Goal: Check status: Check status

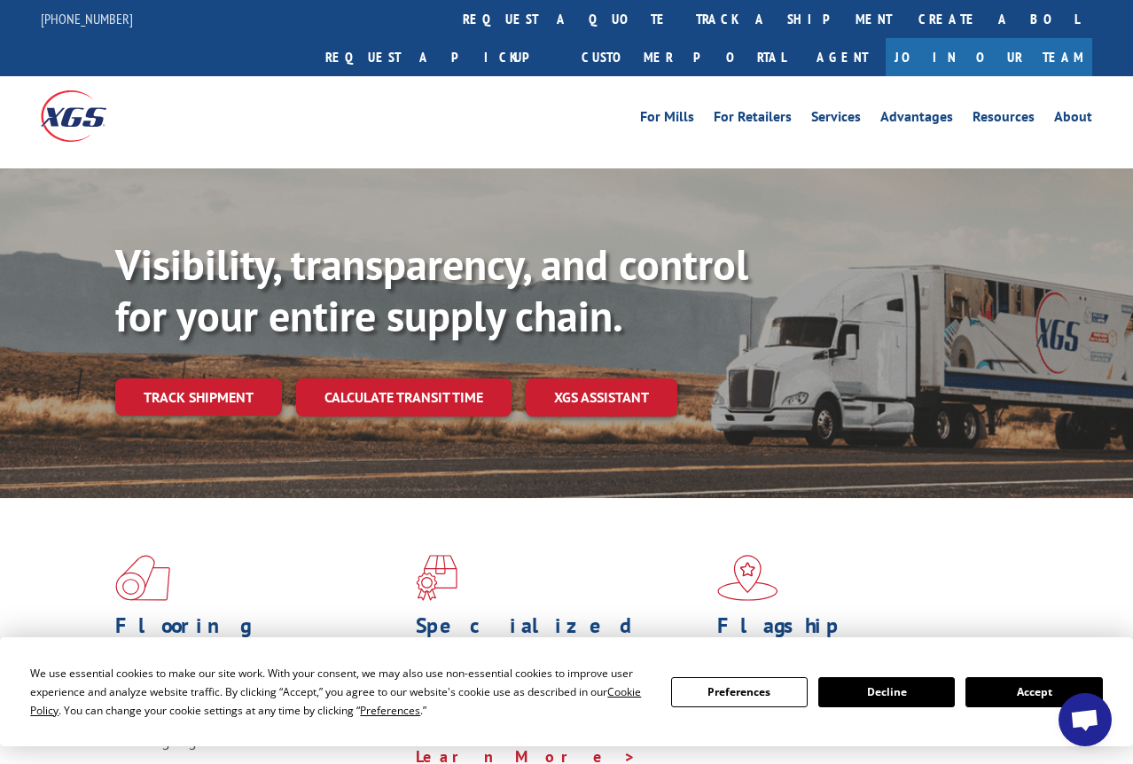
drag, startPoint x: 1023, startPoint y: 694, endPoint x: 1021, endPoint y: 683, distance: 10.8
click at [1023, 691] on button "Accept" at bounding box center [1034, 693] width 137 height 30
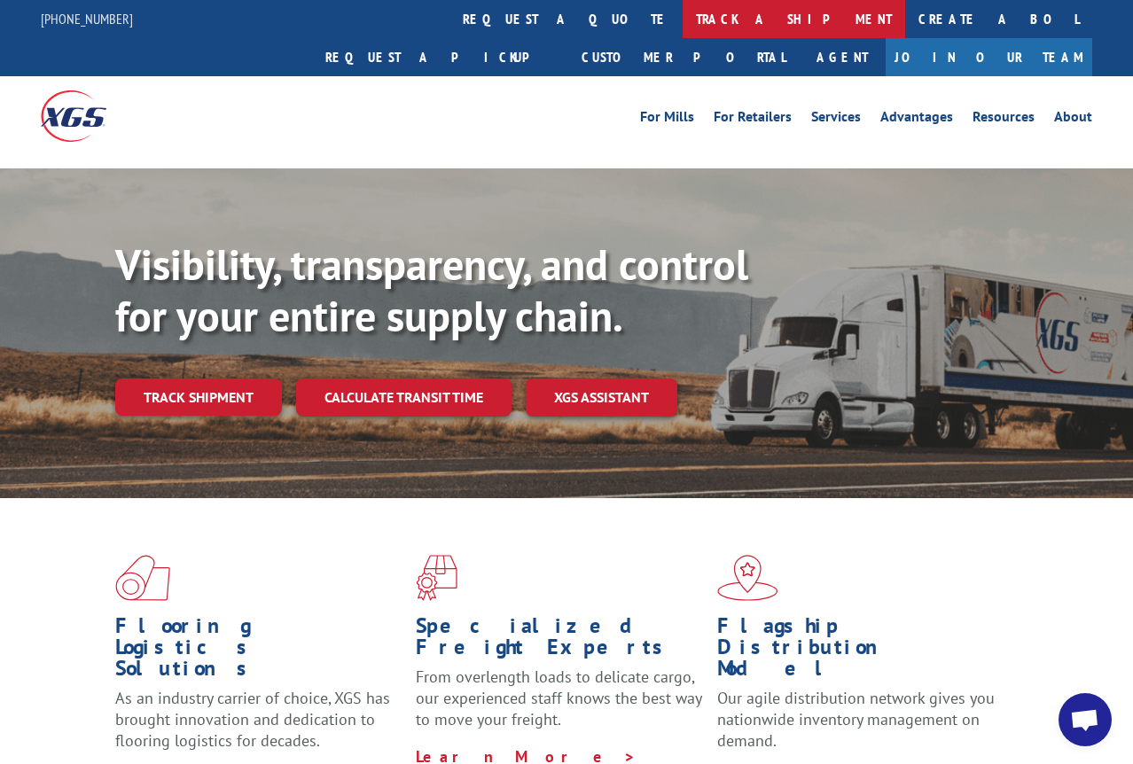
click at [683, 18] on link "track a shipment" at bounding box center [794, 19] width 223 height 38
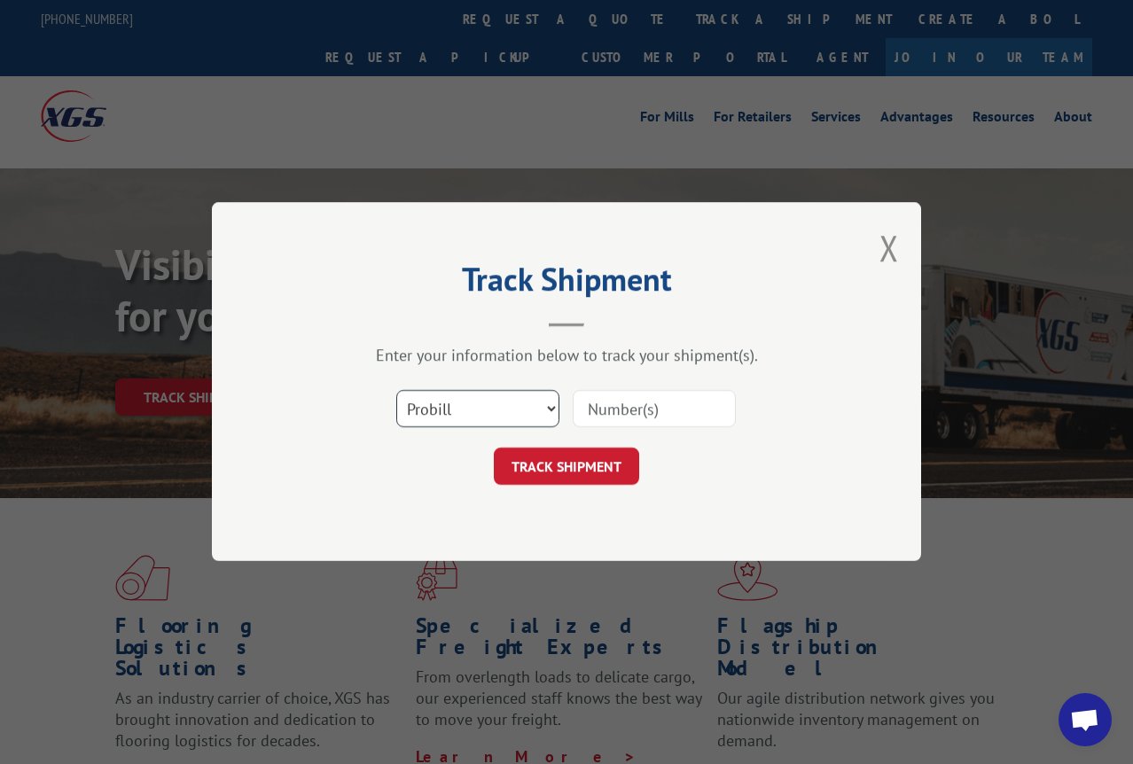
click at [512, 414] on select "Select category... Probill BOL PO" at bounding box center [477, 409] width 163 height 37
select select "bol"
click at [396, 391] on select "Select category... Probill BOL PO" at bounding box center [477, 409] width 163 height 37
click at [600, 411] on input at bounding box center [654, 409] width 163 height 37
paste input "7053572"
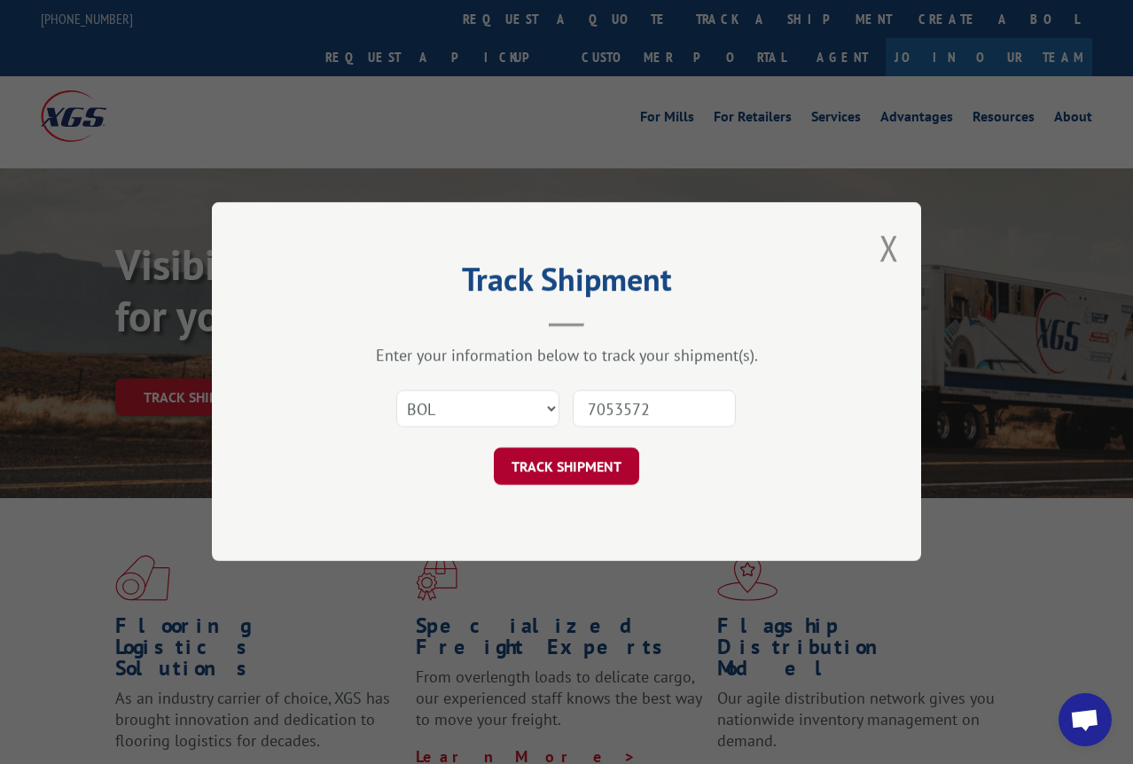
type input "7053572"
click at [598, 456] on button "TRACK SHIPMENT" at bounding box center [566, 467] width 145 height 37
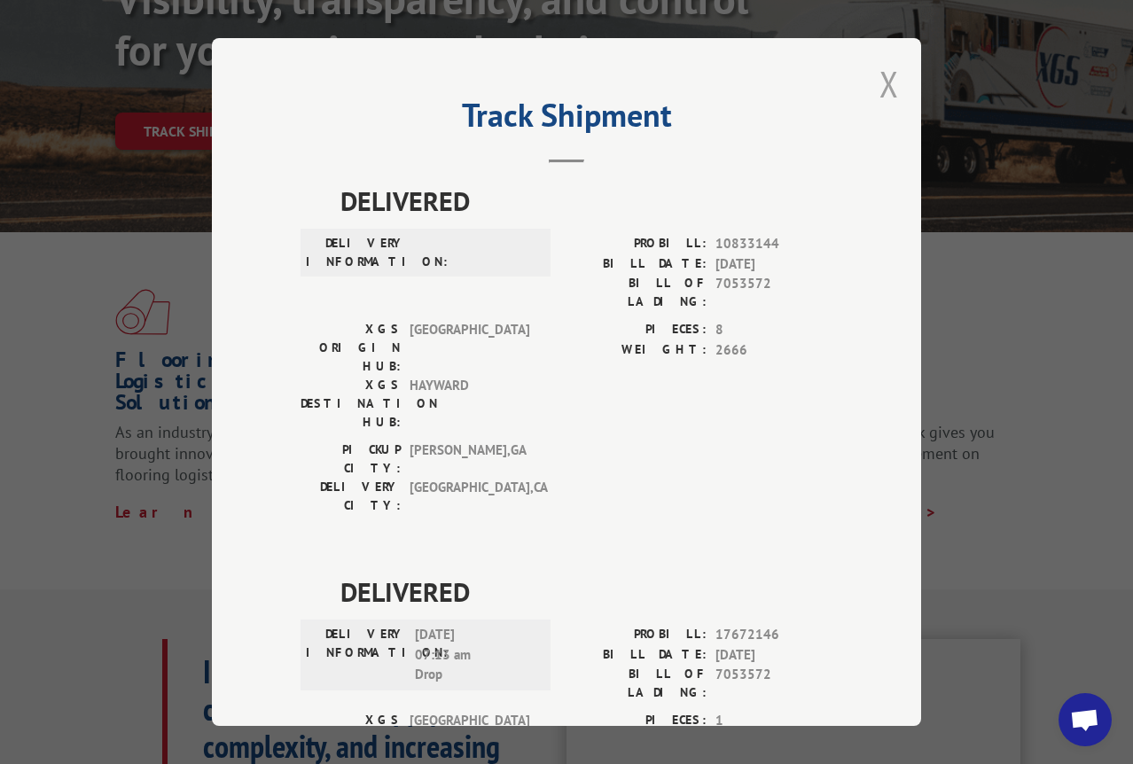
click at [889, 73] on button "Close modal" at bounding box center [890, 83] width 20 height 47
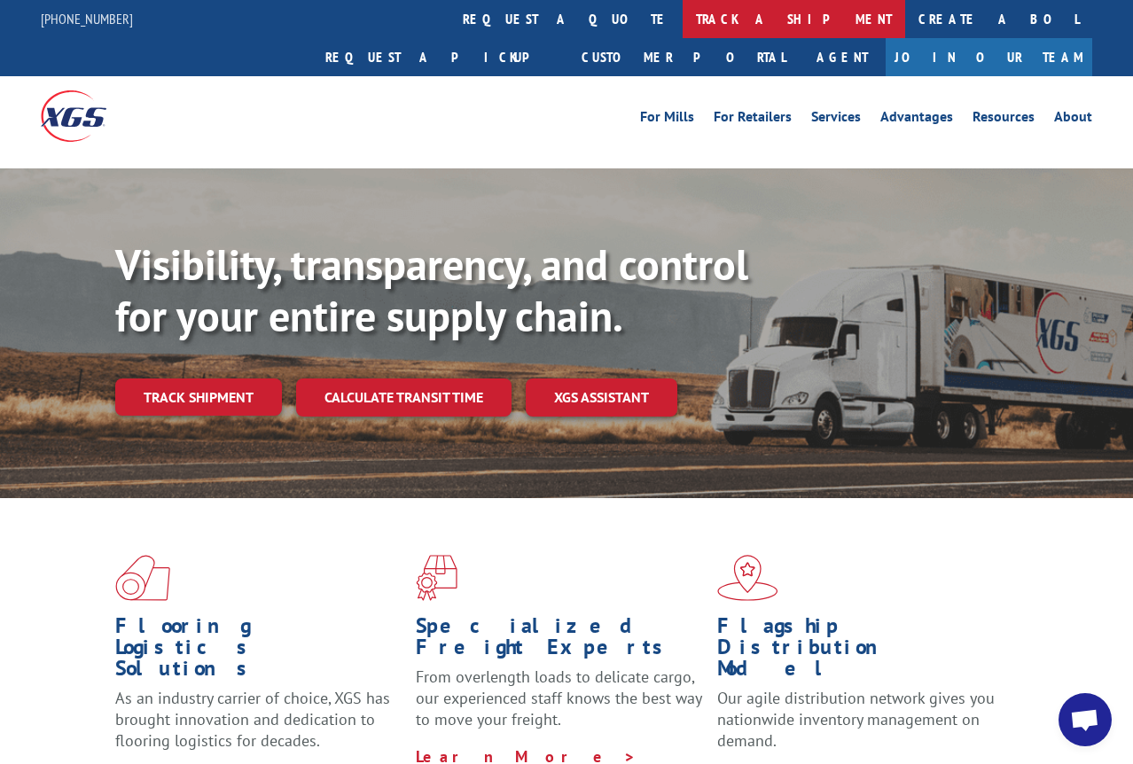
click at [683, 18] on link "track a shipment" at bounding box center [794, 19] width 223 height 38
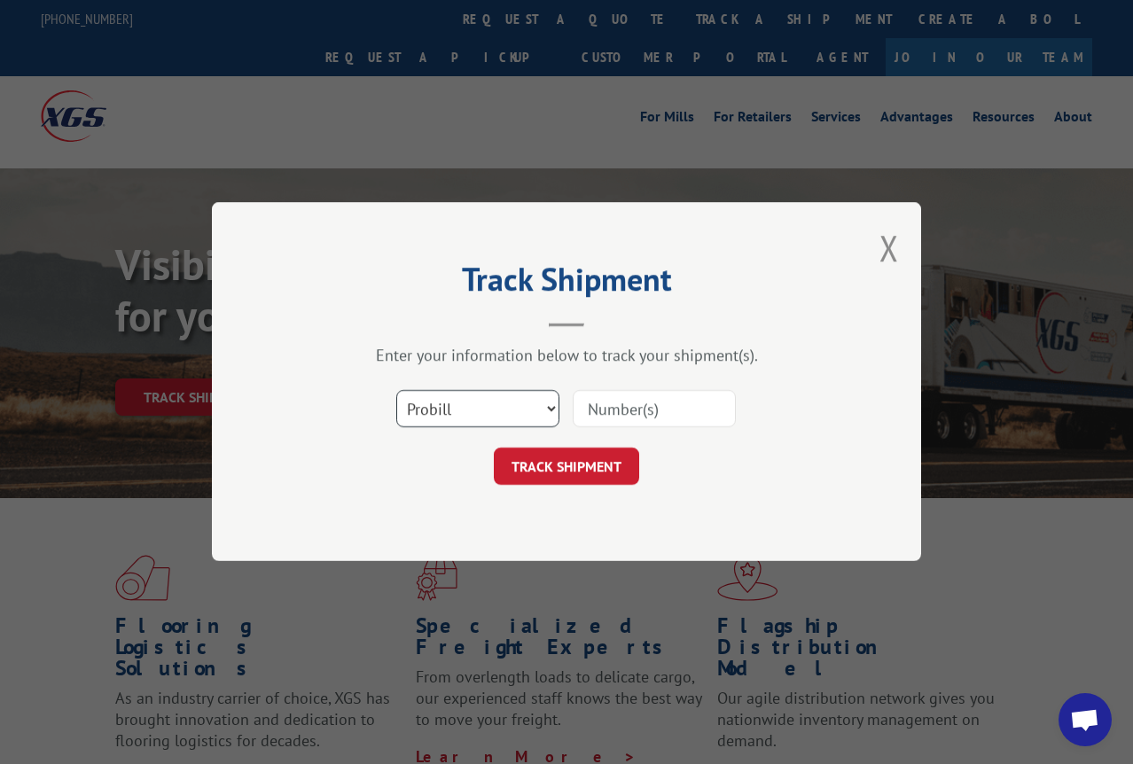
click at [480, 412] on select "Select category... Probill BOL PO" at bounding box center [477, 409] width 163 height 37
select select "bol"
click at [396, 391] on select "Select category... Probill BOL PO" at bounding box center [477, 409] width 163 height 37
click at [600, 404] on input at bounding box center [654, 409] width 163 height 37
paste input "7053458"
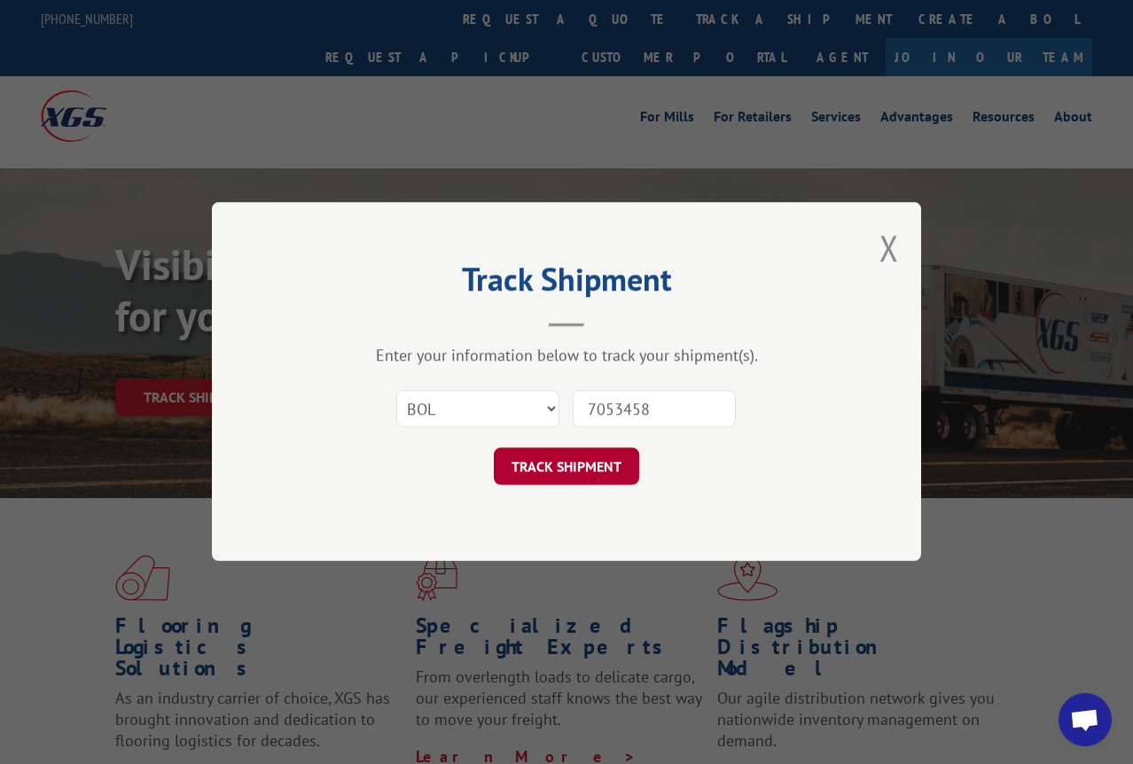
type input "7053458"
click at [607, 481] on button "TRACK SHIPMENT" at bounding box center [566, 467] width 145 height 37
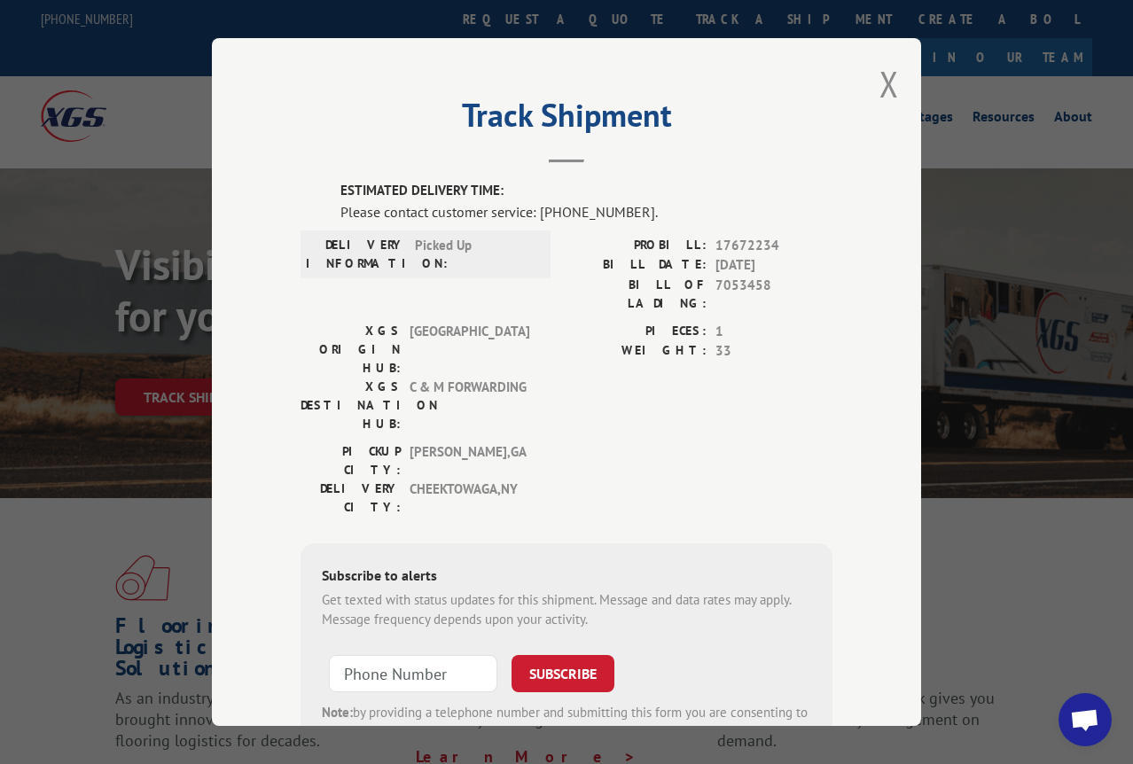
click at [895, 75] on div "Track Shipment ESTIMATED DELIVERY TIME: Please contact customer service: [PHONE…" at bounding box center [566, 382] width 709 height 688
click at [882, 74] on button "Close modal" at bounding box center [890, 83] width 20 height 47
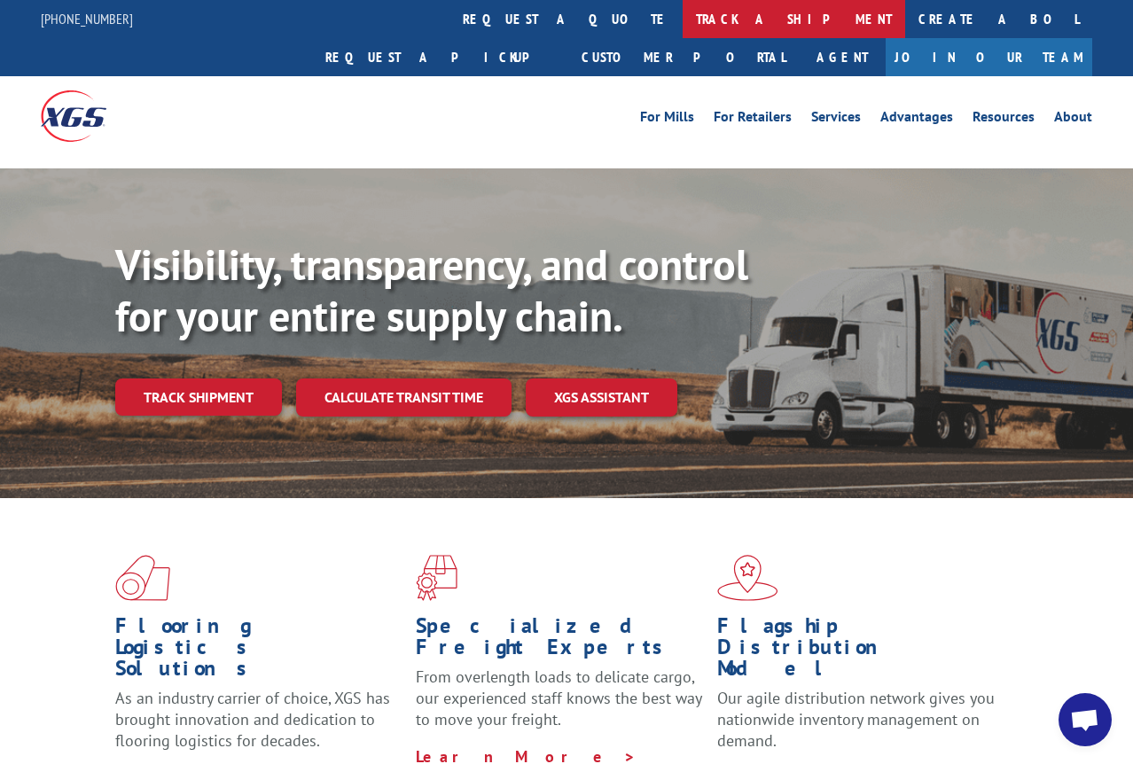
click at [683, 27] on link "track a shipment" at bounding box center [794, 19] width 223 height 38
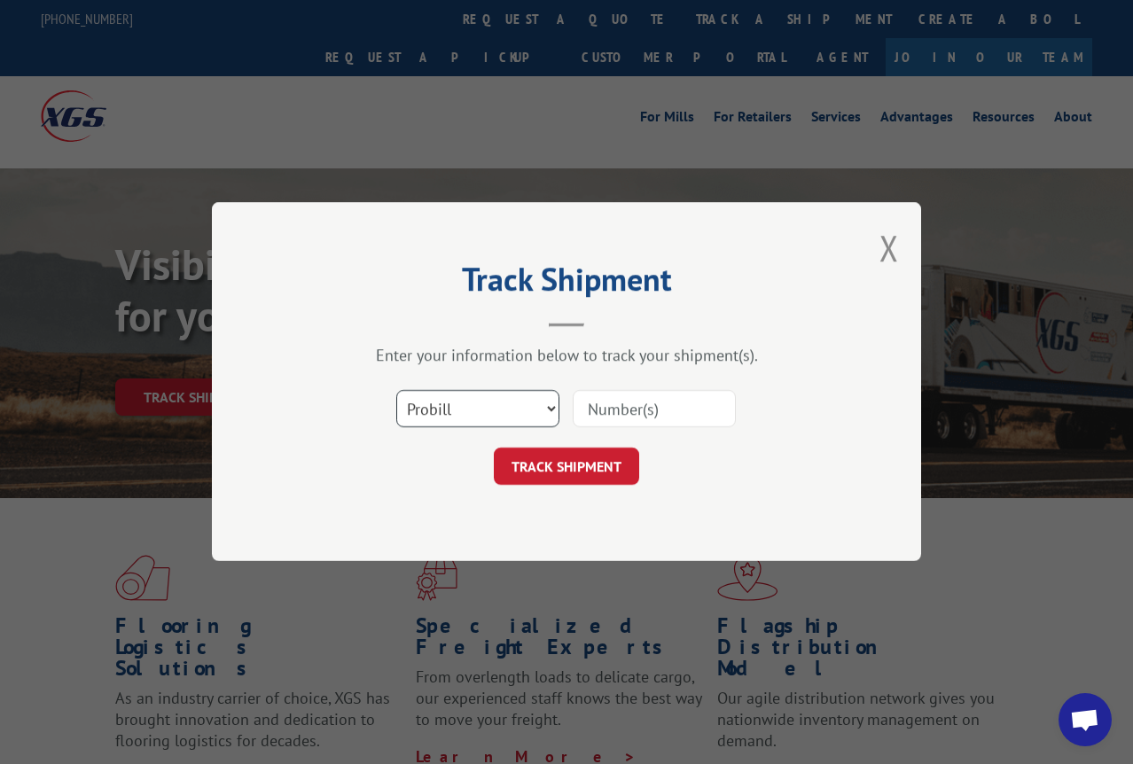
drag, startPoint x: 404, startPoint y: 411, endPoint x: 425, endPoint y: 427, distance: 25.4
click at [408, 414] on select "Select category... Probill BOL PO" at bounding box center [477, 409] width 163 height 37
select select "bol"
click at [396, 391] on select "Select category... Probill BOL PO" at bounding box center [477, 409] width 163 height 37
click at [589, 422] on input at bounding box center [654, 409] width 163 height 37
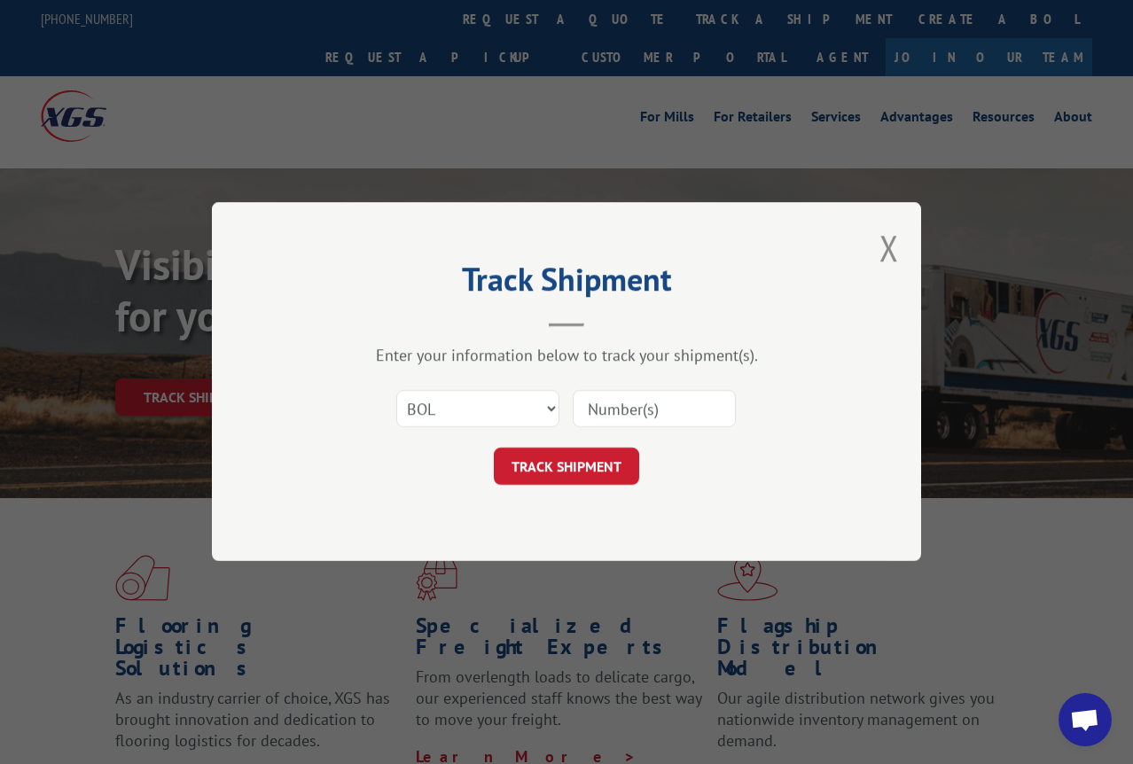
paste input "7053459"
type input "7053459"
click at [592, 458] on button "TRACK SHIPMENT" at bounding box center [566, 467] width 145 height 37
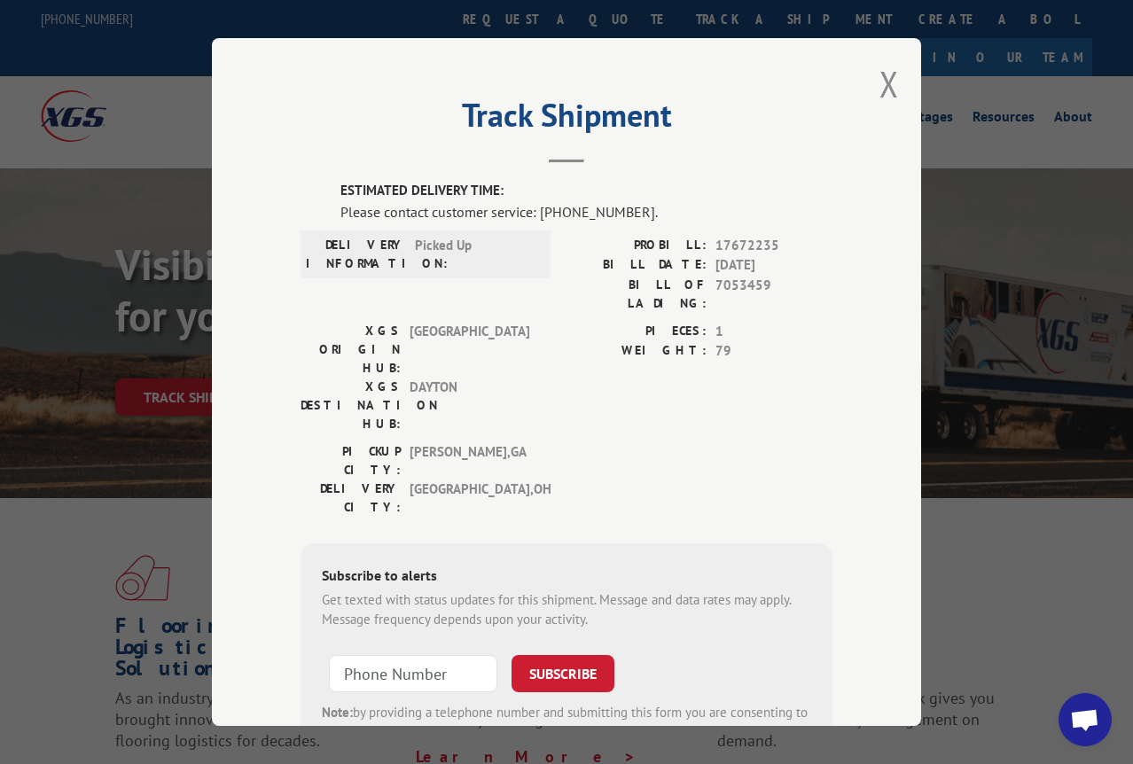
click at [581, 126] on h2 "Track Shipment" at bounding box center [567, 120] width 532 height 34
click at [880, 93] on button "Close modal" at bounding box center [890, 83] width 20 height 47
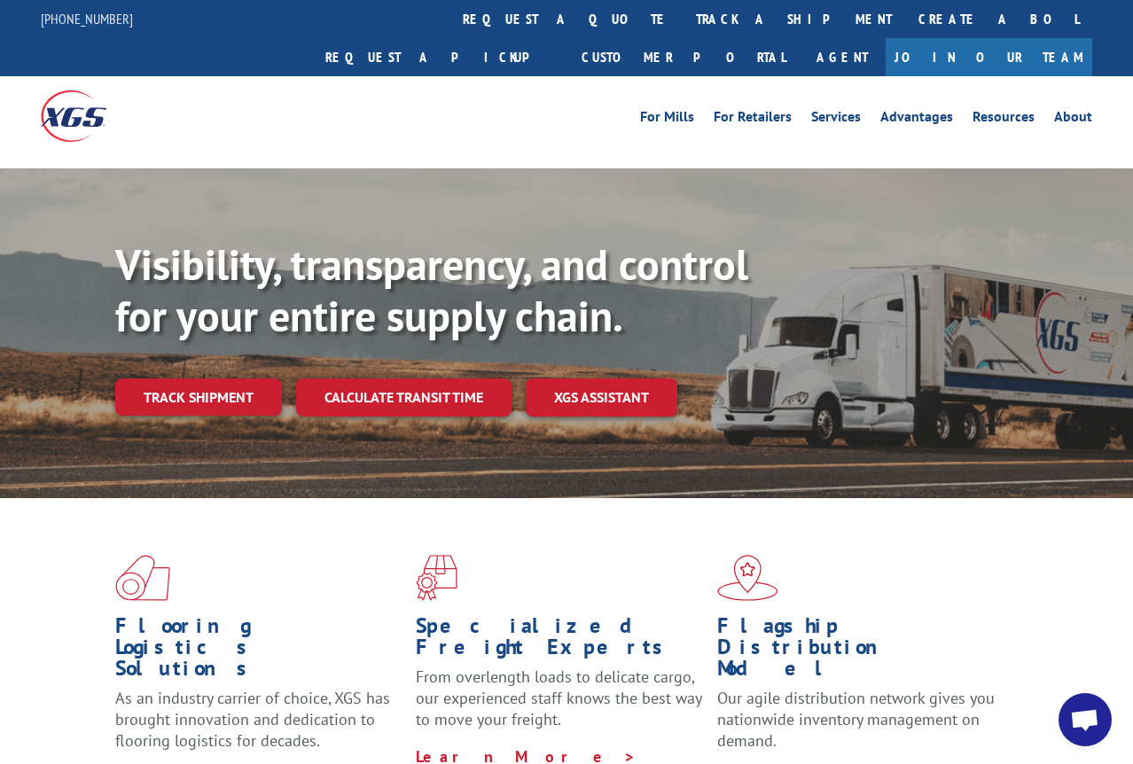
drag, startPoint x: 474, startPoint y: 14, endPoint x: 476, endPoint y: 27, distance: 12.7
click at [683, 15] on link "track a shipment" at bounding box center [794, 19] width 223 height 38
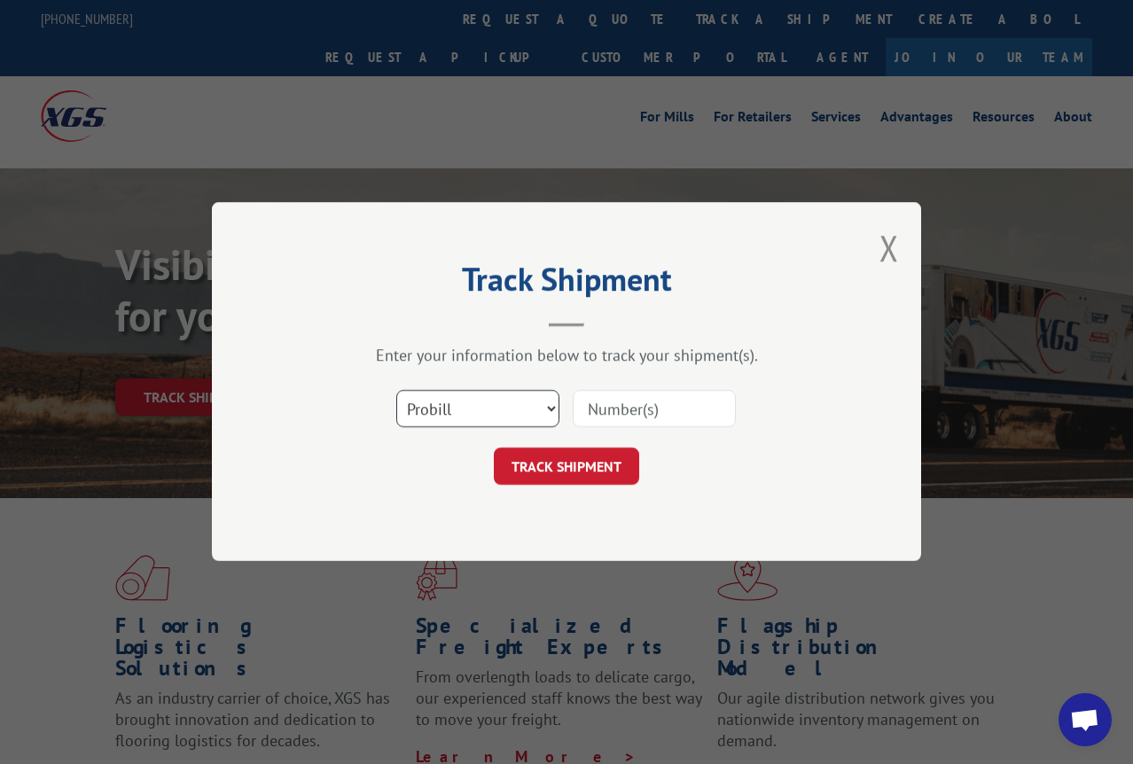
click at [500, 411] on select "Select category... Probill BOL PO" at bounding box center [477, 409] width 163 height 37
select select "bol"
click at [396, 391] on select "Select category... Probill BOL PO" at bounding box center [477, 409] width 163 height 37
click at [610, 413] on input at bounding box center [654, 409] width 163 height 37
type input "7053614"
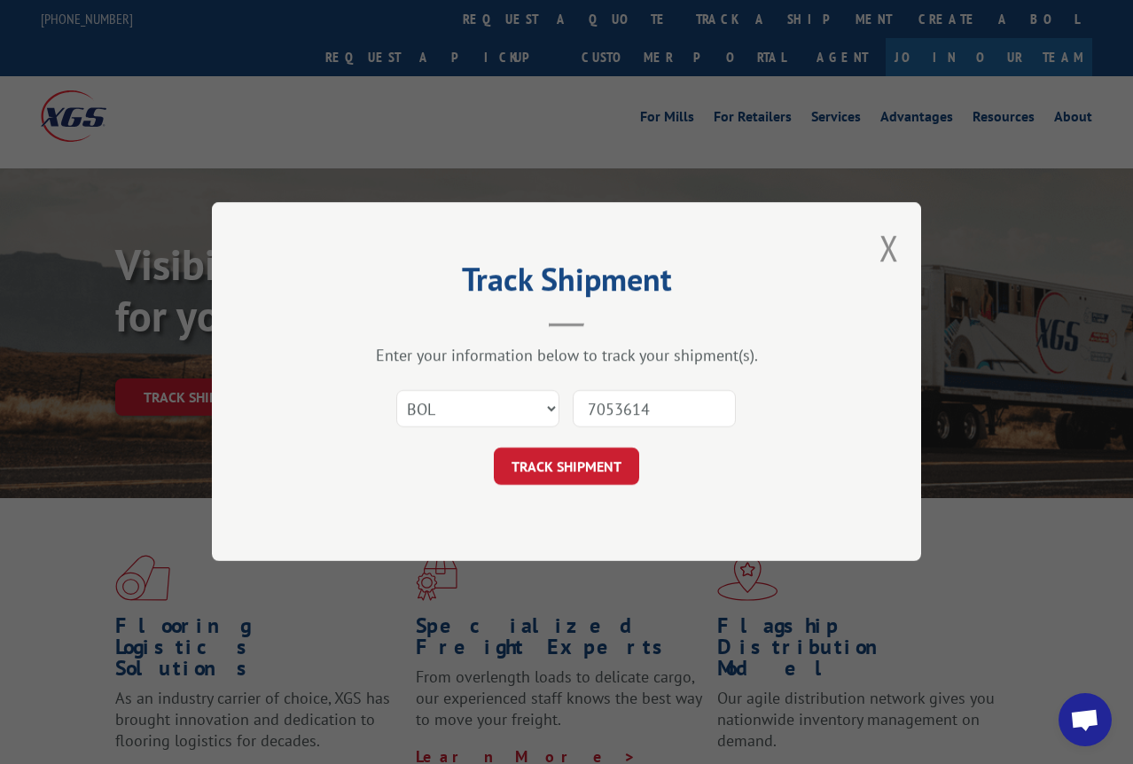
click button "TRACK SHIPMENT" at bounding box center [566, 467] width 145 height 37
